Goal: Task Accomplishment & Management: Manage account settings

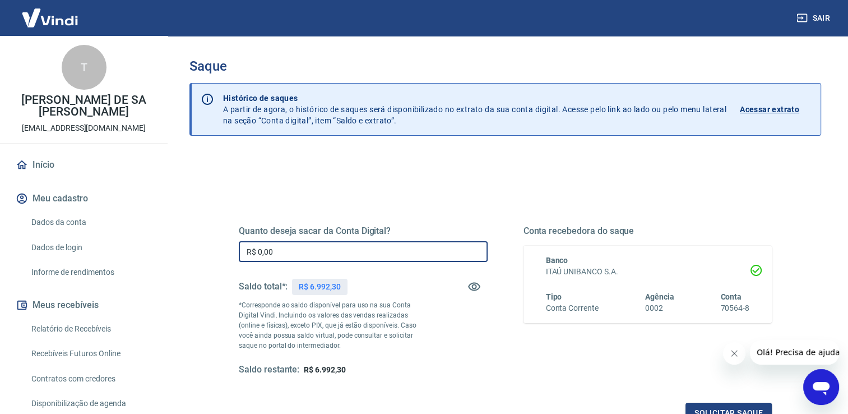
click at [320, 251] on input "R$ 0,00" at bounding box center [363, 251] width 249 height 21
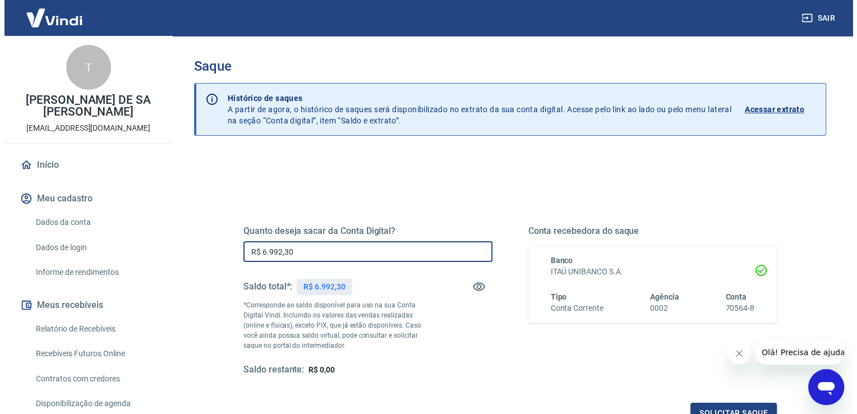
scroll to position [140, 0]
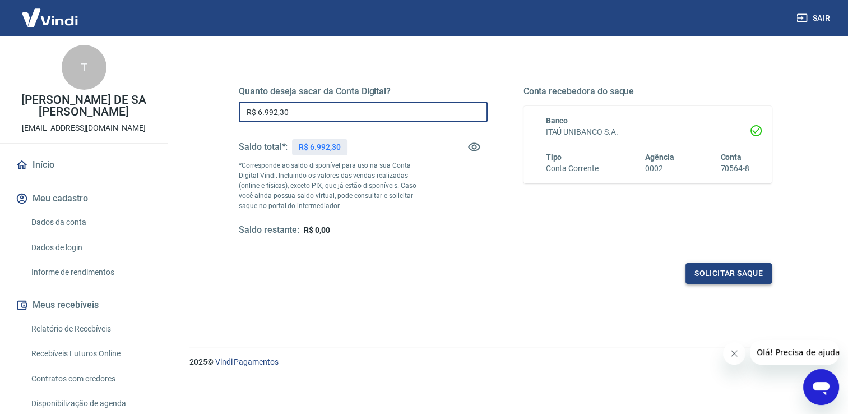
type input "R$ 6.992,30"
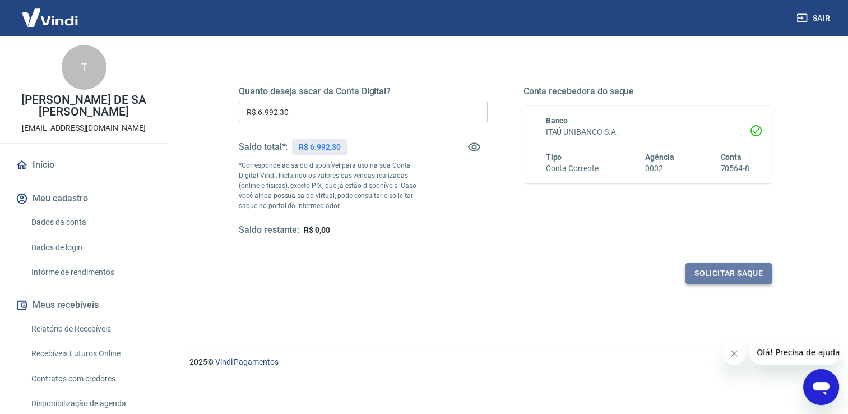
click at [728, 278] on button "Solicitar saque" at bounding box center [729, 273] width 86 height 21
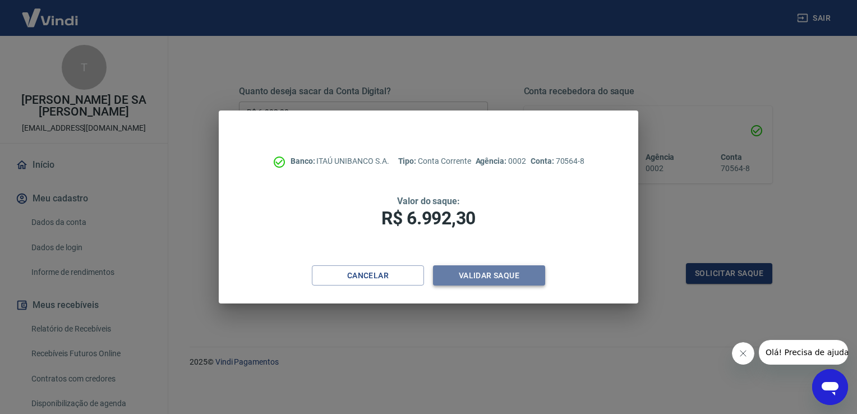
click at [514, 276] on button "Validar saque" at bounding box center [489, 275] width 112 height 21
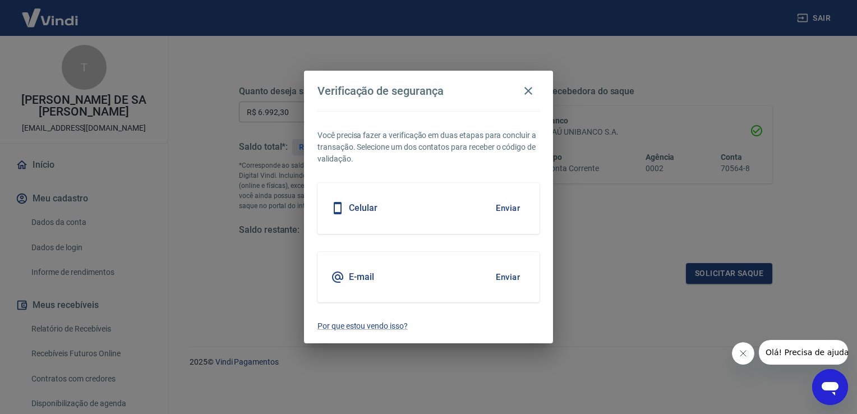
click at [503, 206] on button "Enviar" at bounding box center [508, 208] width 36 height 24
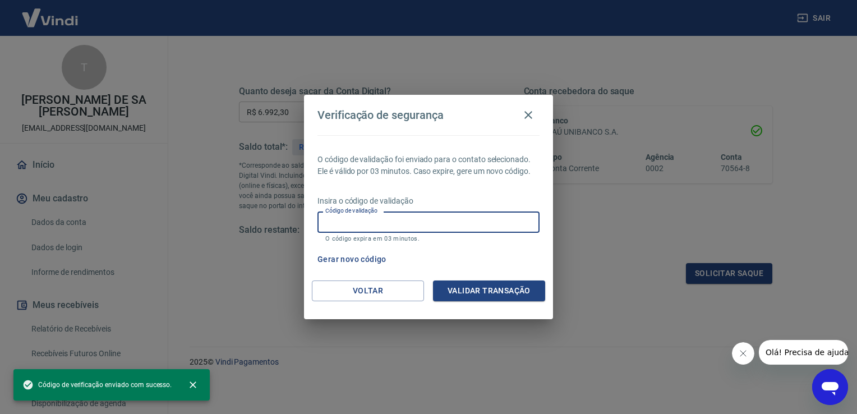
click at [413, 222] on input "Código de validação" at bounding box center [428, 221] width 222 height 21
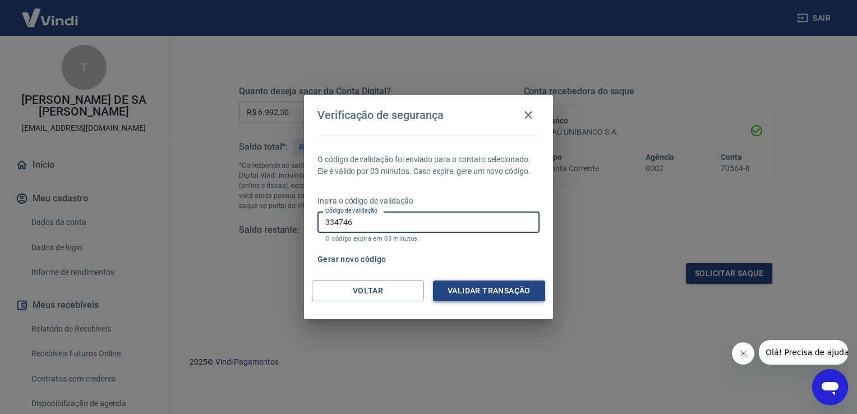
type input "334746"
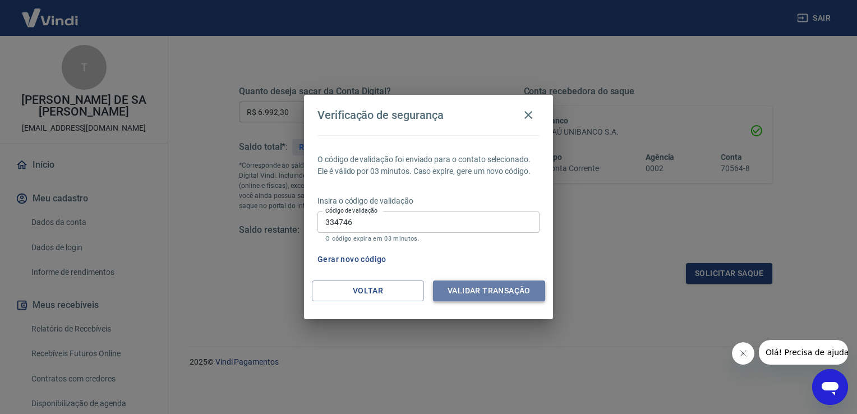
click at [477, 289] on button "Validar transação" at bounding box center [489, 290] width 112 height 21
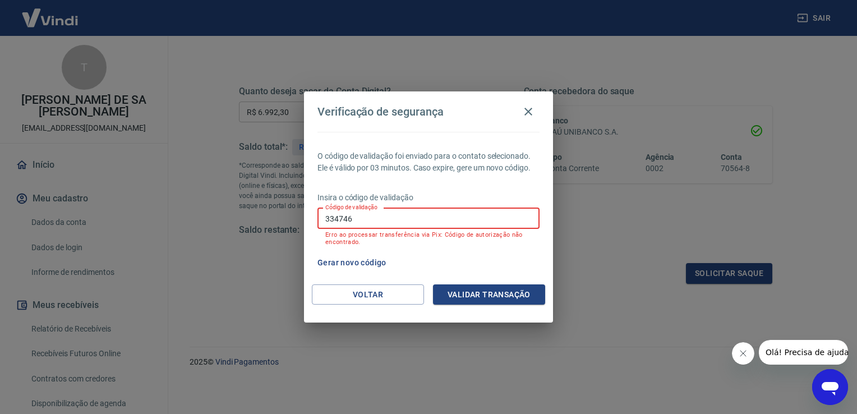
click at [439, 216] on input "334746" at bounding box center [428, 218] width 222 height 21
